Goal: Use online tool/utility: Utilize a website feature to perform a specific function

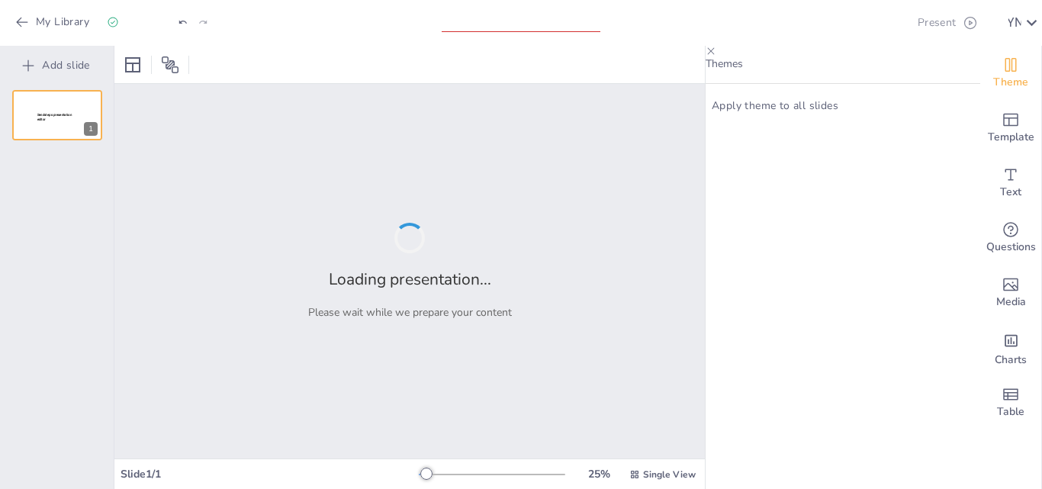
type input "Etapas del Ciclo de un Proyecto: Un Análisis Basado en [PERSON_NAME] y [PERSON_…"
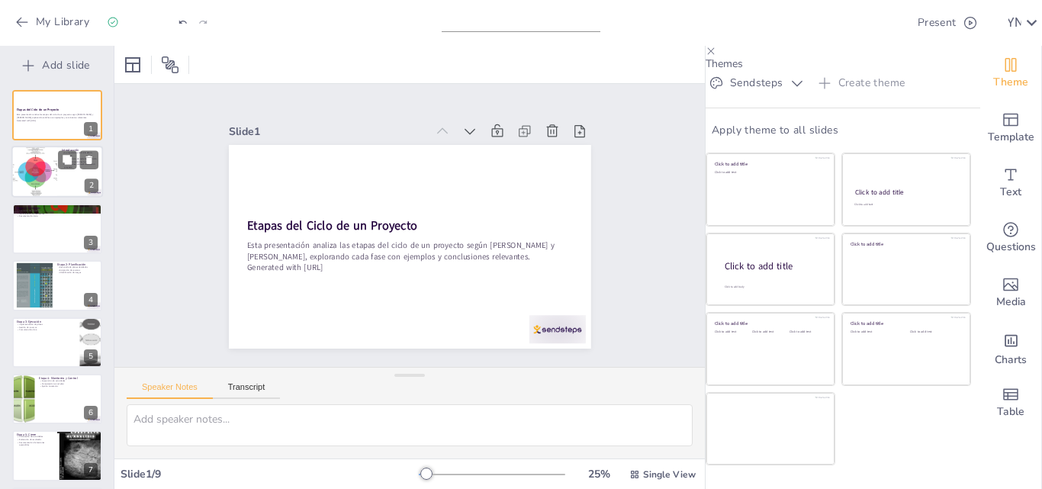
click at [46, 170] on div at bounding box center [33, 172] width 69 height 52
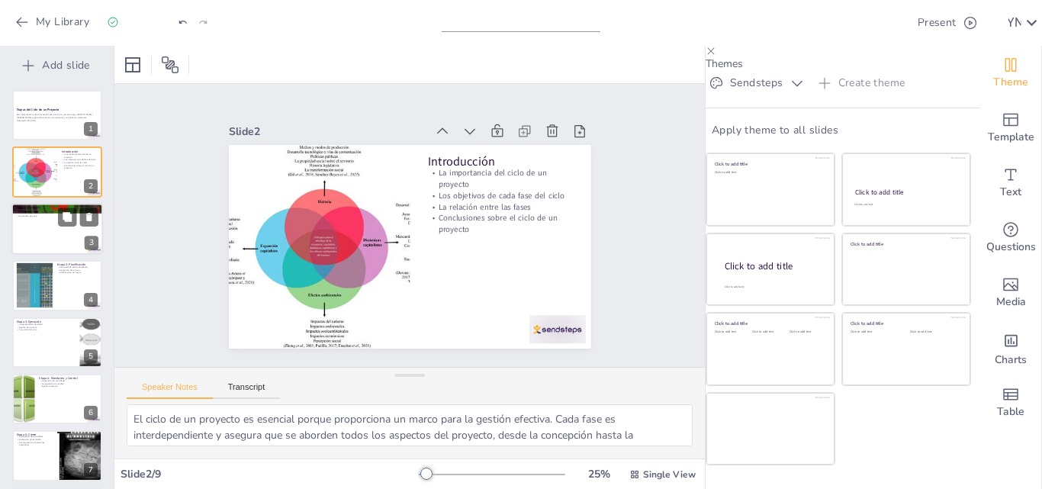
click at [54, 230] on div at bounding box center [57, 229] width 92 height 52
type textarea "Definir el proyecto es esencial para establecer un rumbo claro. Sin una definic…"
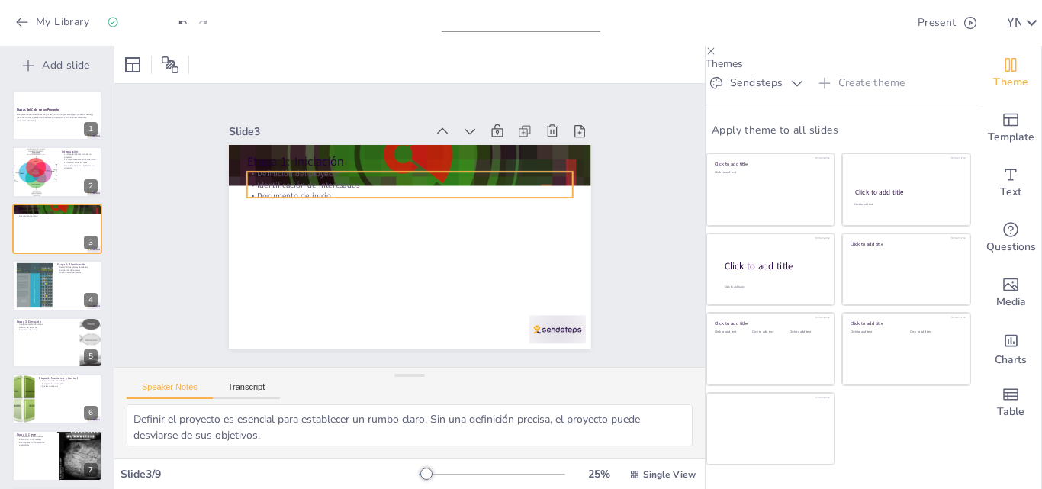
drag, startPoint x: 259, startPoint y: 177, endPoint x: 261, endPoint y: 215, distance: 38.2
click at [389, 215] on div "Etapa 1: Iniciación Definición del proyecto Identificación de interesados Docum…" at bounding box center [479, 265] width 181 height 313
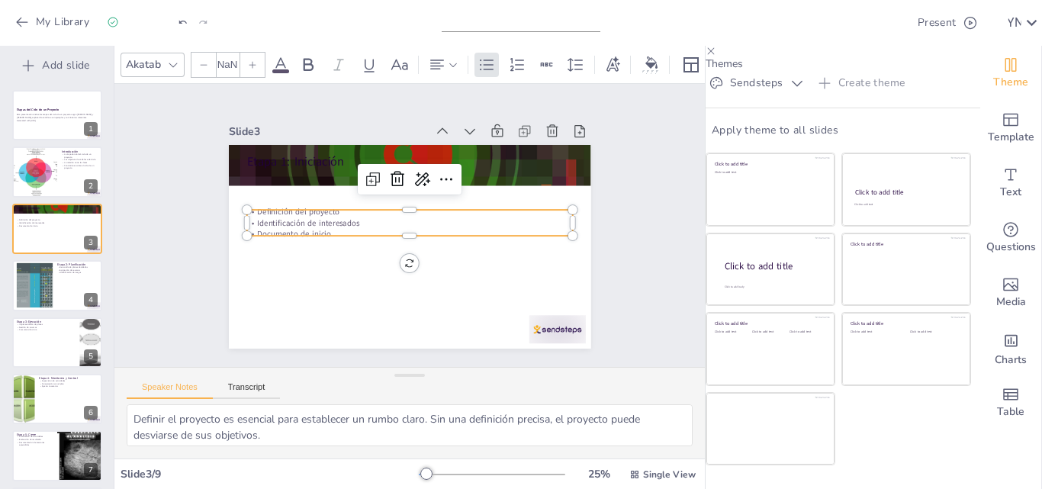
type input "32"
click at [278, 242] on div at bounding box center [410, 247] width 362 height 204
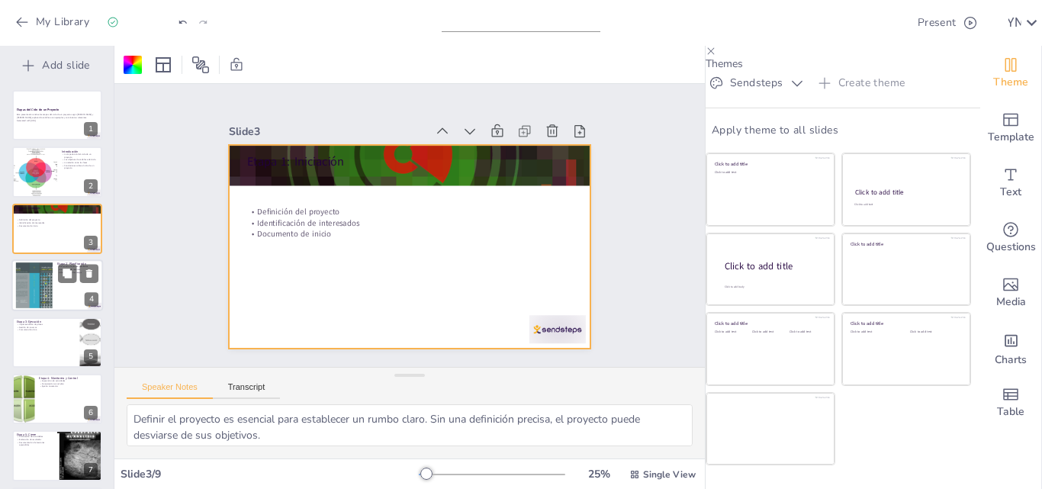
click at [66, 289] on div at bounding box center [57, 285] width 92 height 52
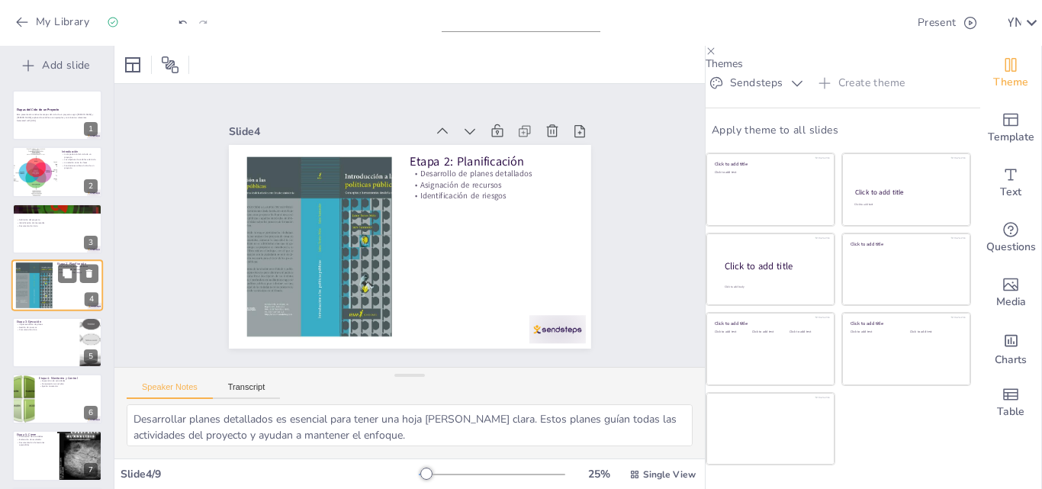
scroll to position [2, 0]
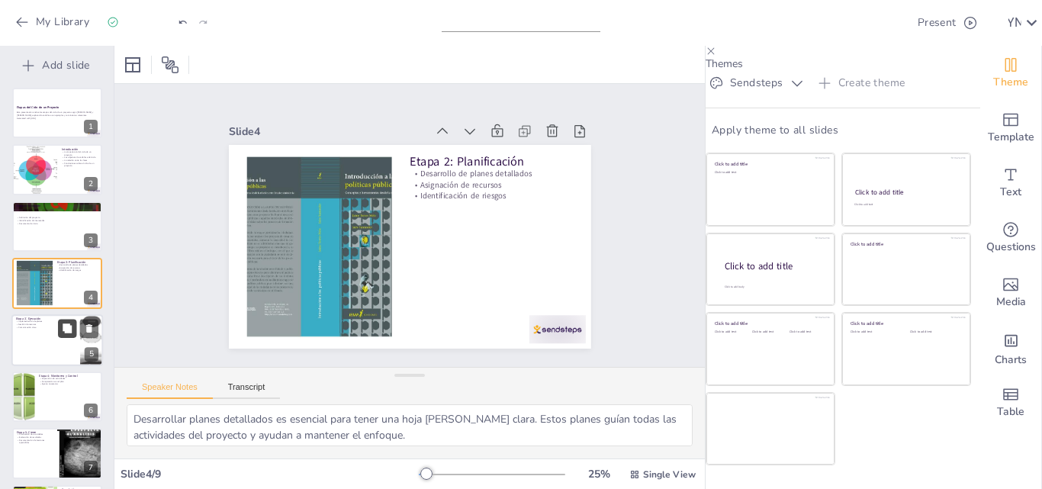
click at [61, 336] on button at bounding box center [67, 328] width 18 height 18
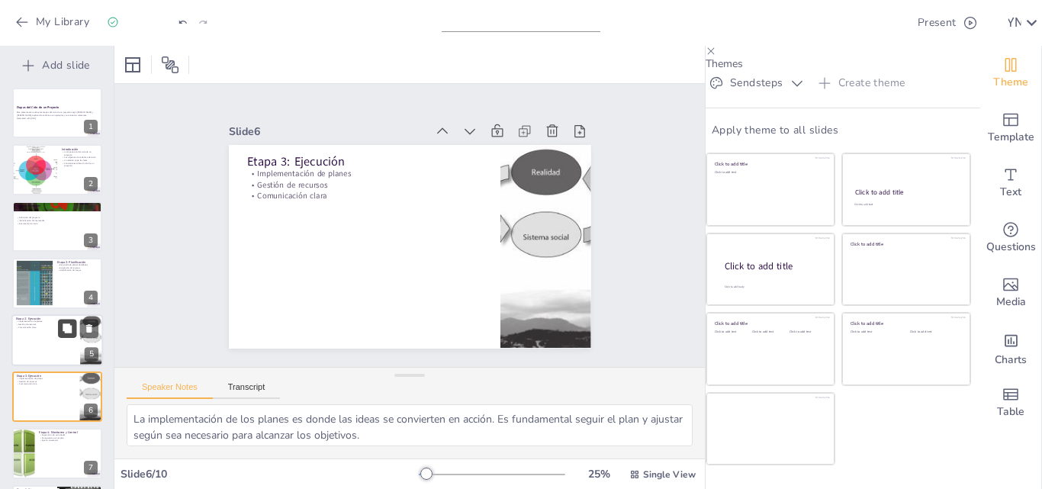
scroll to position [116, 0]
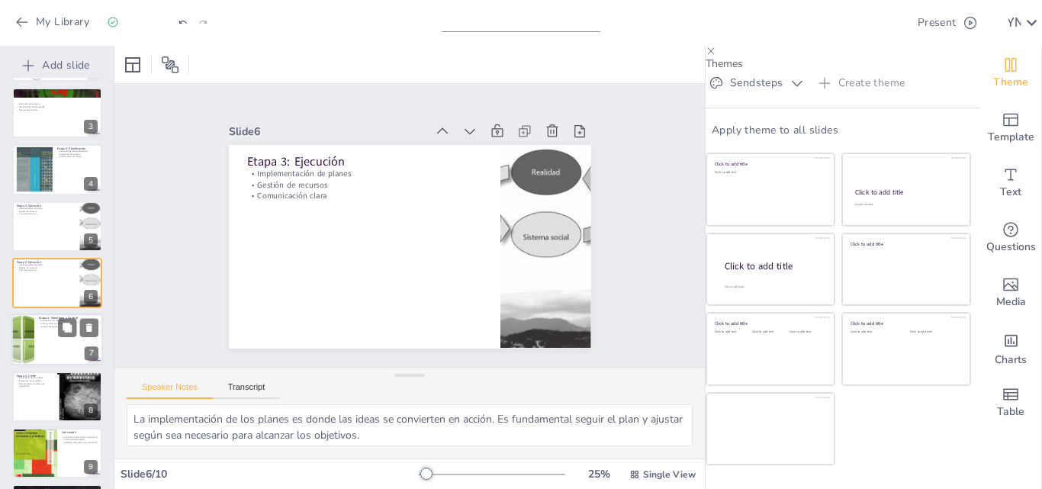
click at [53, 353] on div at bounding box center [57, 340] width 92 height 52
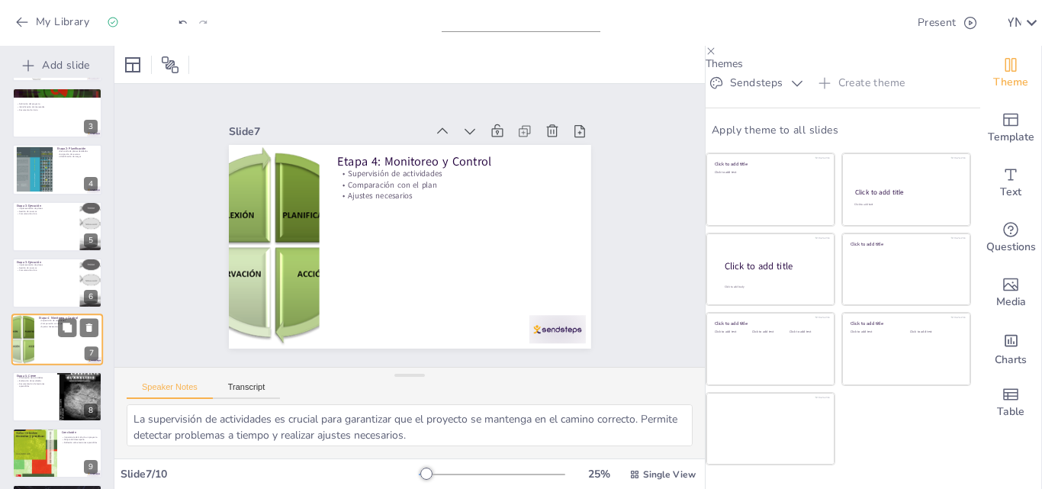
scroll to position [172, 0]
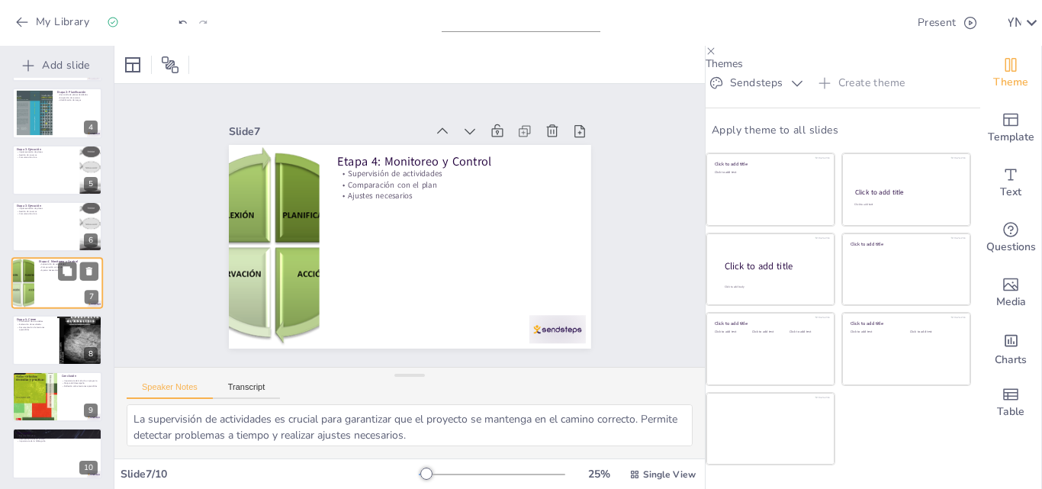
click at [53, 353] on div at bounding box center [57, 340] width 90 height 50
click at [53, 353] on div at bounding box center [57, 340] width 92 height 52
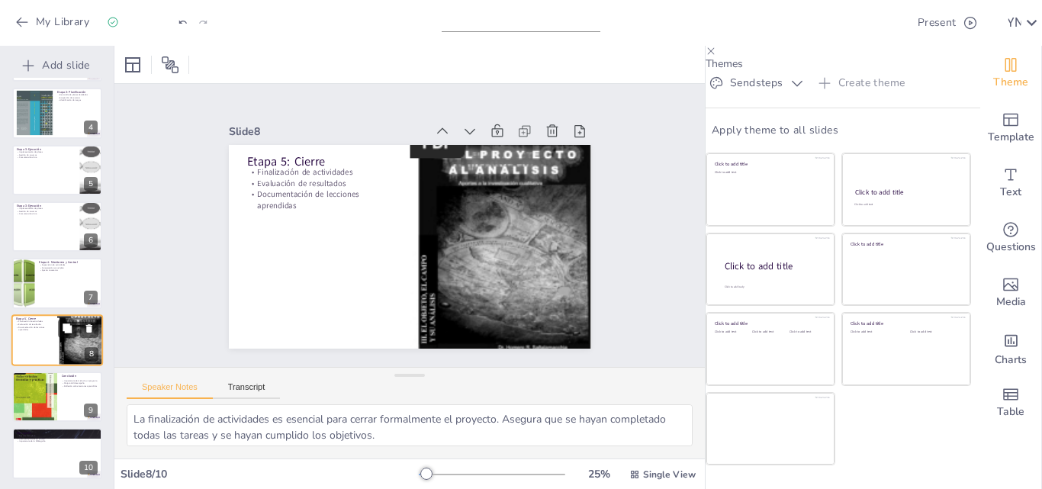
scroll to position [175, 0]
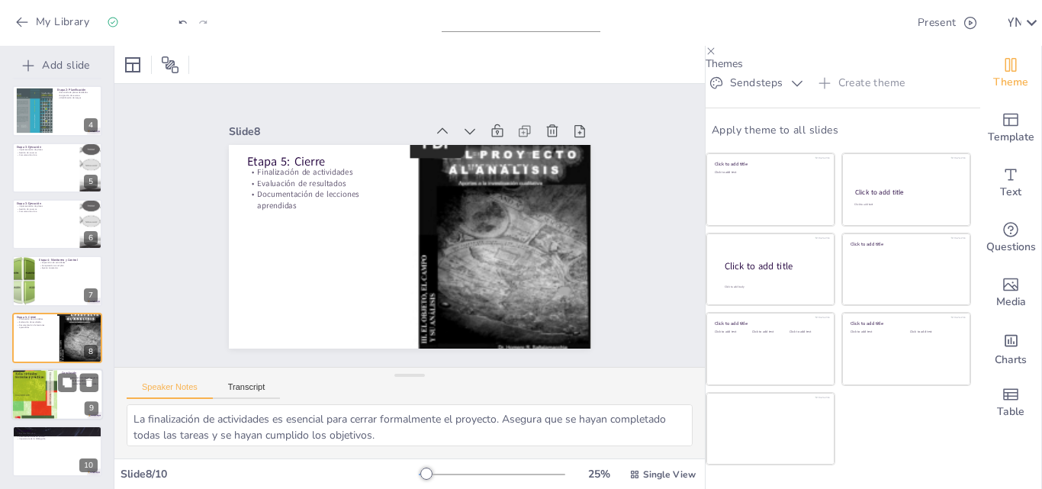
click at [48, 397] on div at bounding box center [34, 394] width 46 height 61
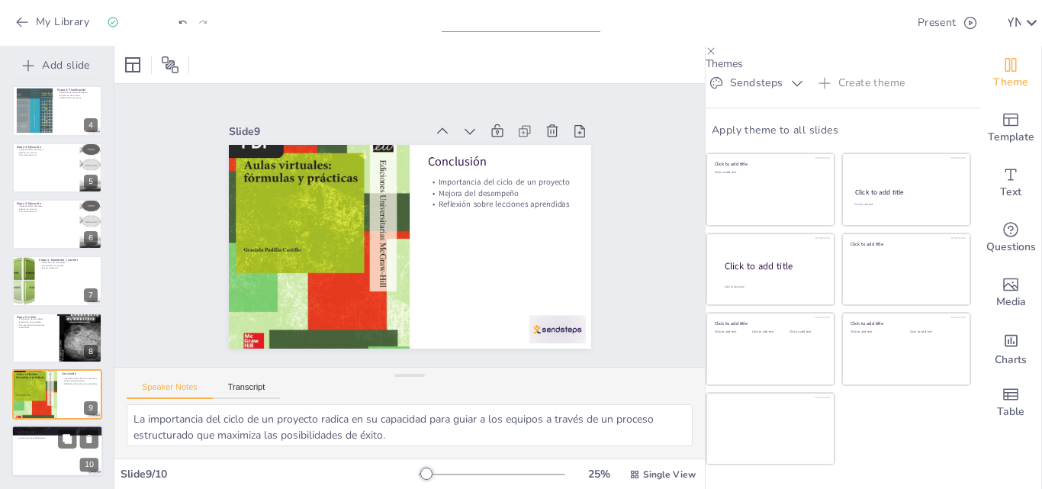
click at [53, 428] on p "Bibliografía" at bounding box center [57, 430] width 82 height 5
type textarea "Los documentos clave utilizados en esta presentación son esenciales para profun…"
